Goal: Information Seeking & Learning: Stay updated

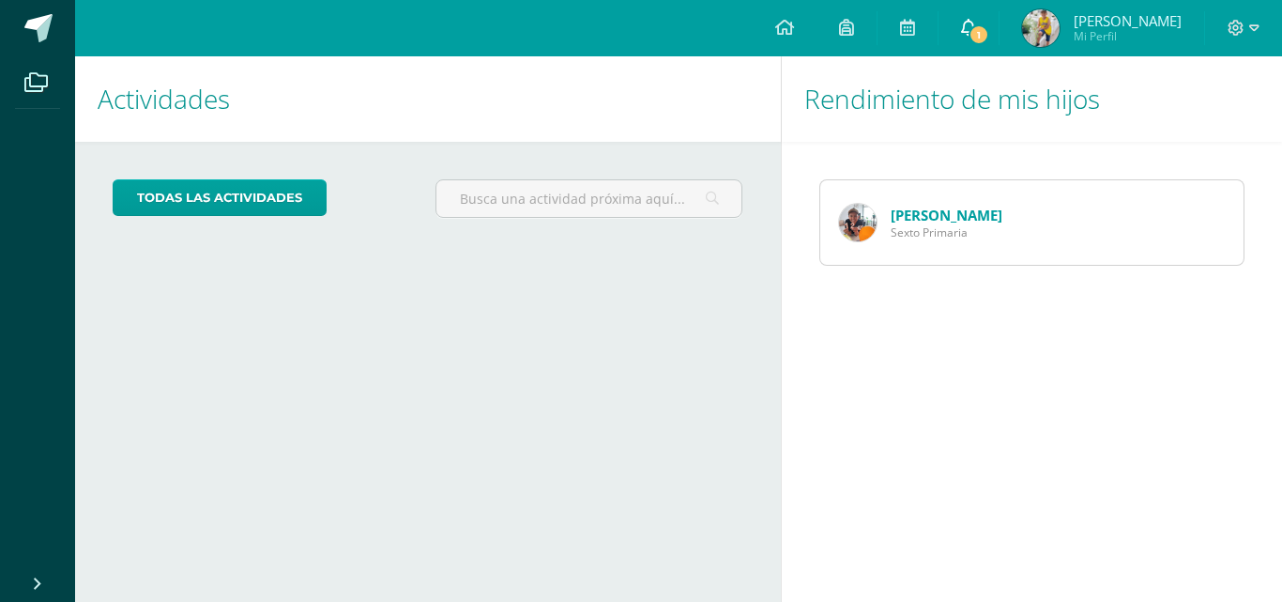
click at [986, 32] on span "1" at bounding box center [979, 34] width 21 height 21
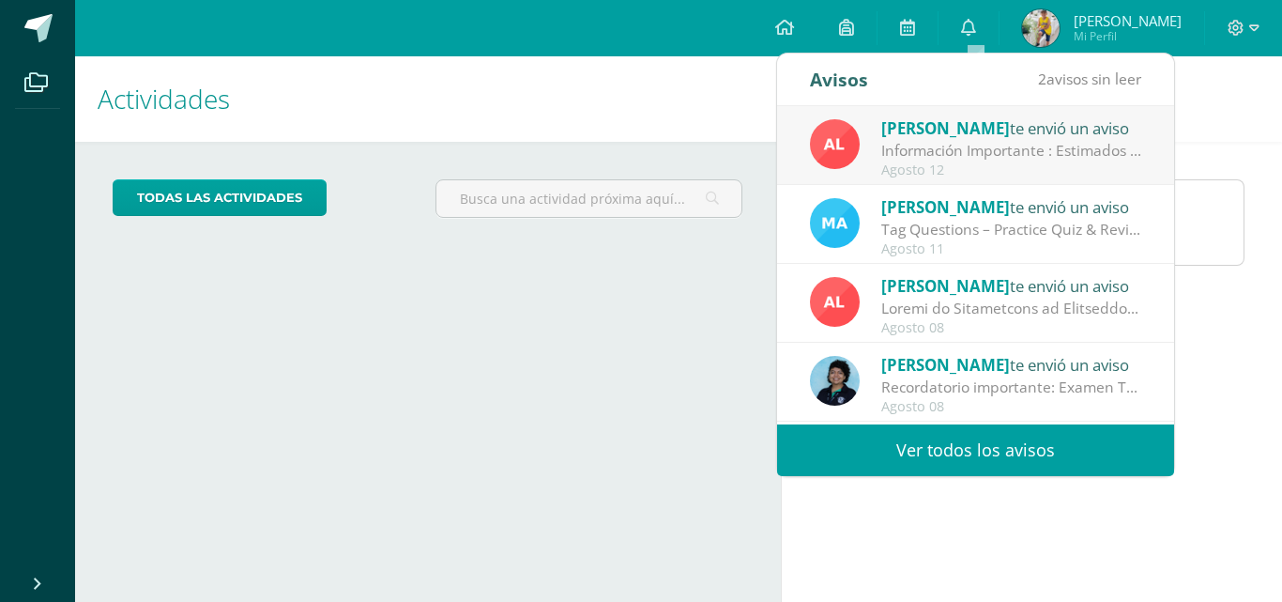
click at [942, 142] on div "Información Importante : Estimados padres de familia, compartimos información i…" at bounding box center [1011, 151] width 261 height 22
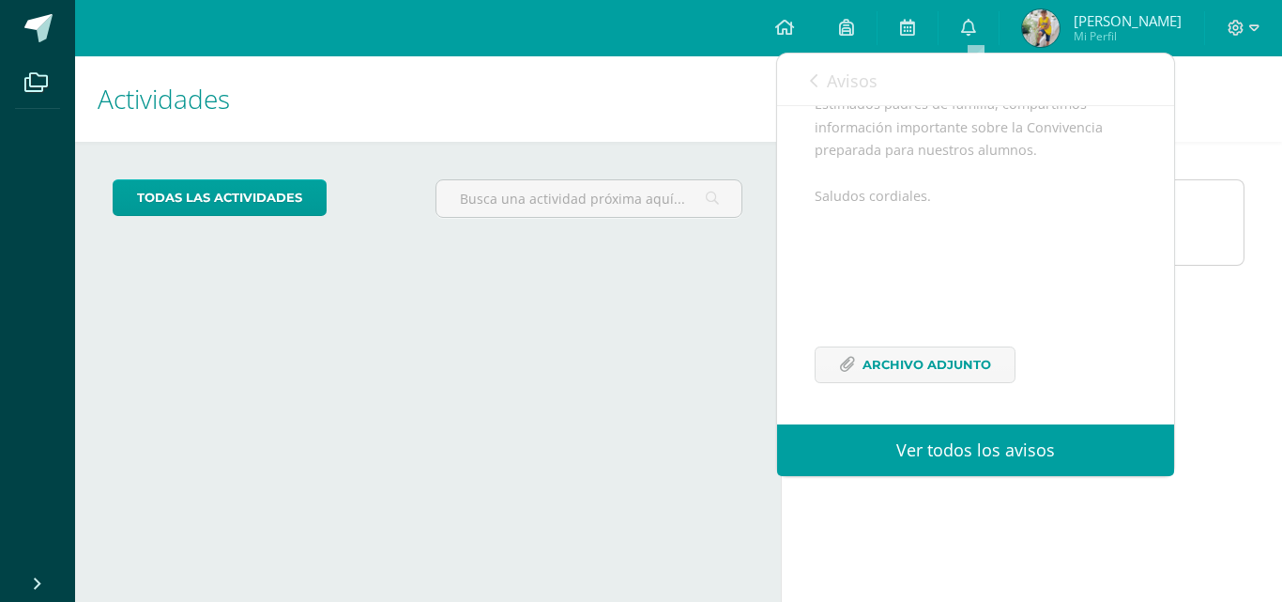
scroll to position [228, 0]
click at [942, 366] on span "Archivo Adjunto" at bounding box center [927, 364] width 129 height 35
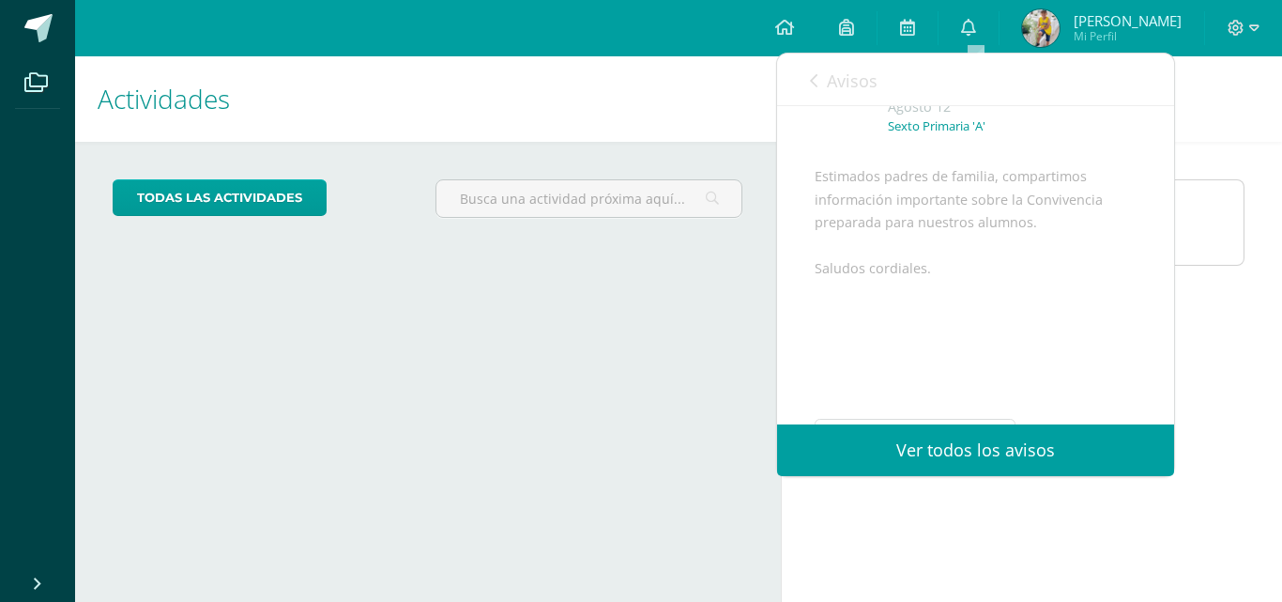
scroll to position [0, 0]
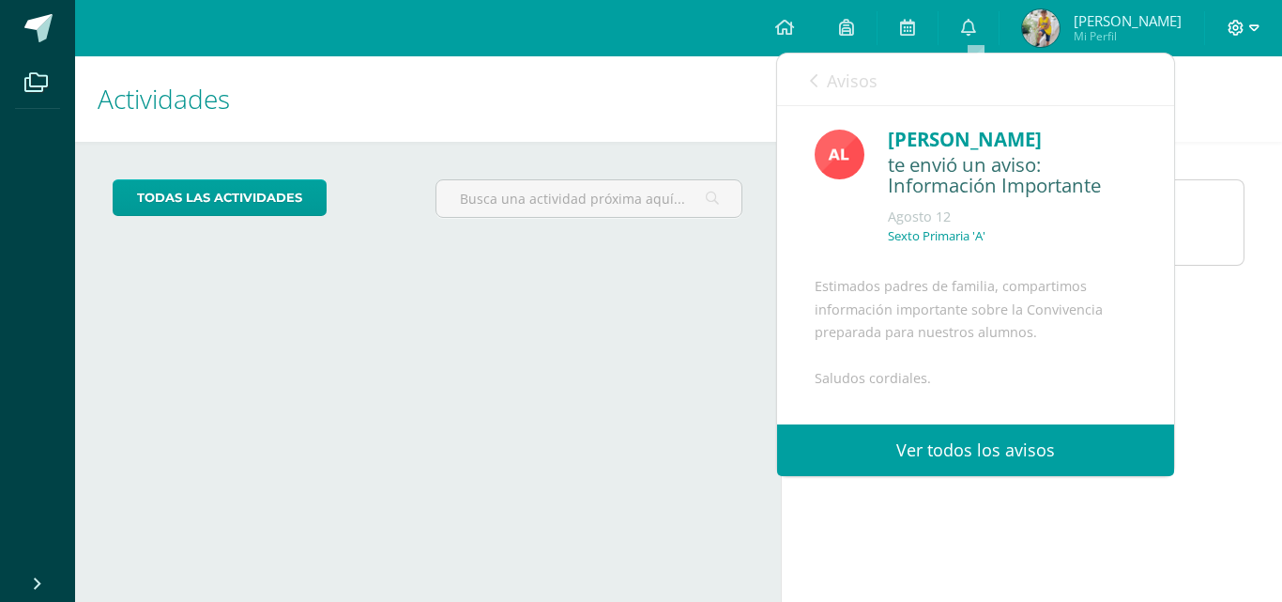
click at [1256, 28] on icon at bounding box center [1254, 27] width 10 height 7
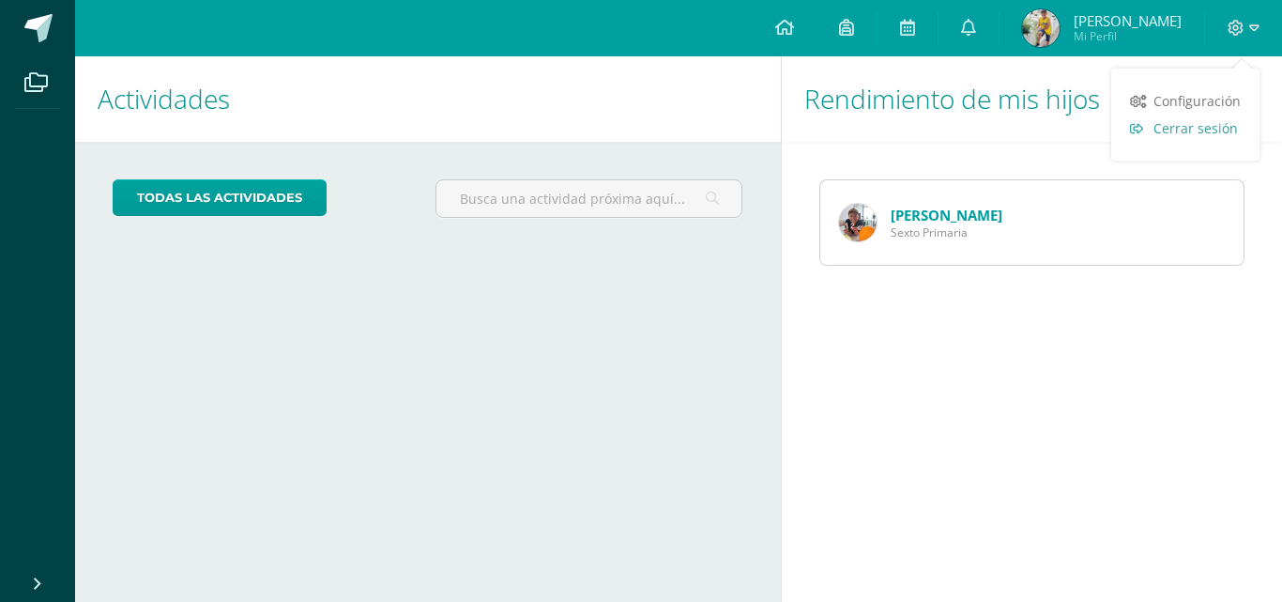
click at [1186, 129] on span "Cerrar sesión" at bounding box center [1196, 128] width 84 height 18
